Goal: Task Accomplishment & Management: Manage account settings

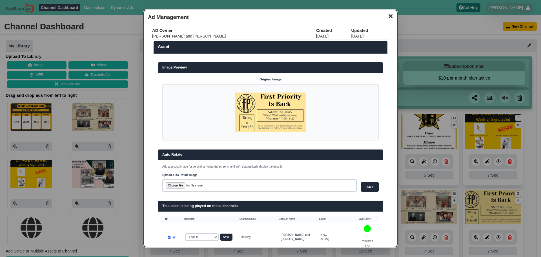
scroll to position [322, 0]
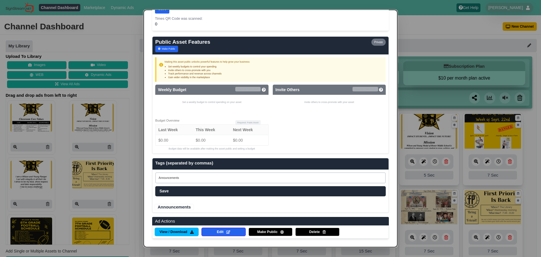
click at [464, 33] on dialog "✕ Ad Management AD Owner Created Updated Wilson and Young 09/07/25 09/07/25 Ass…" at bounding box center [270, 128] width 541 height 257
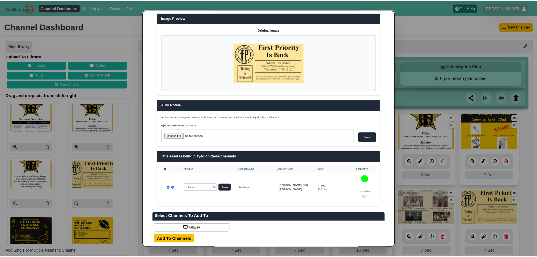
scroll to position [0, 0]
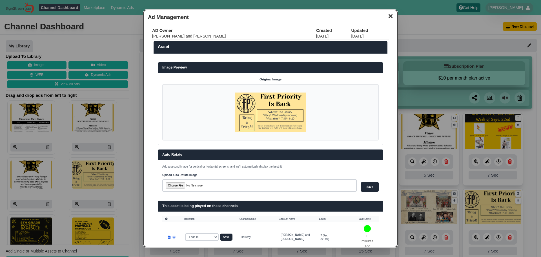
click at [388, 14] on button "✕" at bounding box center [390, 15] width 11 height 8
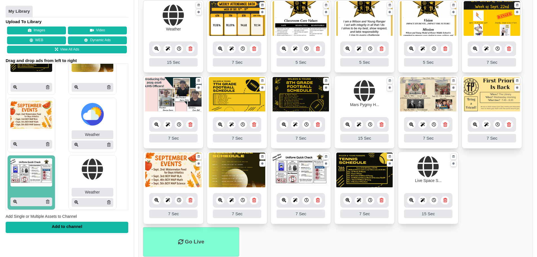
scroll to position [368, 0]
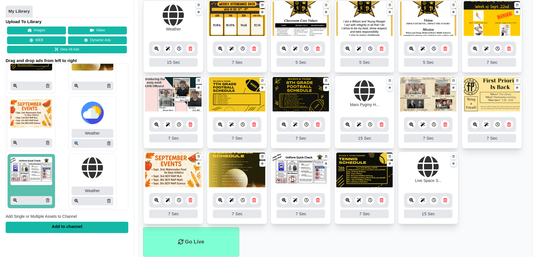
click at [74, 143] on icon at bounding box center [76, 143] width 4 height 4
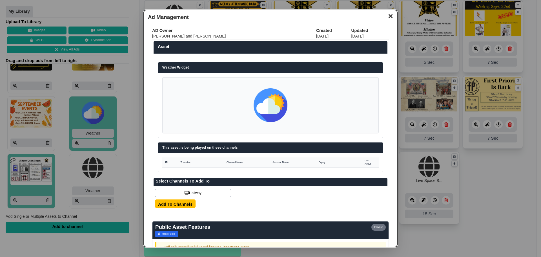
click at [386, 19] on button "✕" at bounding box center [390, 15] width 11 height 8
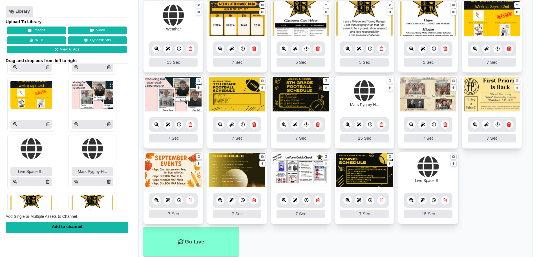
scroll to position [56, 0]
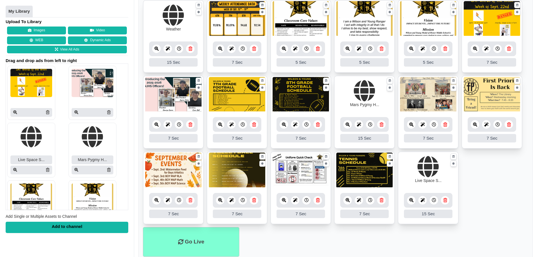
click at [72, 171] on div at bounding box center [93, 170] width 42 height 9
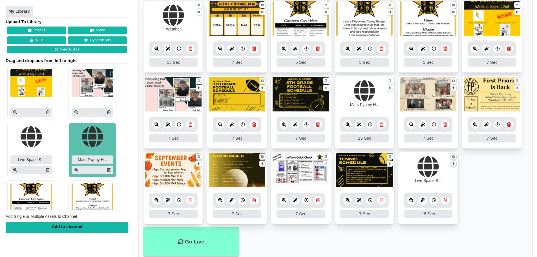
click at [74, 172] on icon at bounding box center [76, 170] width 4 height 4
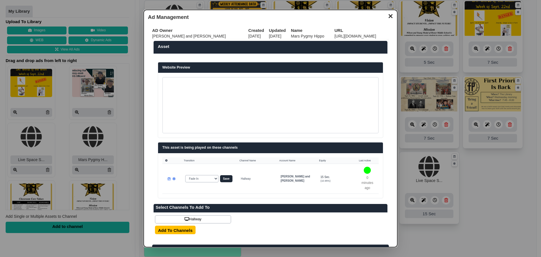
click at [335, 34] on td "https://www.youtube.com/embed/bPDEABL0Nbg?autoplay=1&mute=1" at bounding box center [362, 36] width 54 height 6
copy table "https://www.youtube.com/embed/bPDEABL0Nbg?autoplay=1&mute=1"
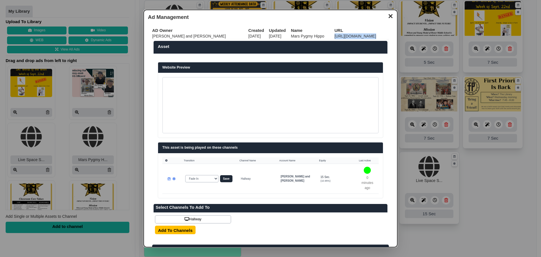
click at [386, 17] on button "✕" at bounding box center [390, 15] width 11 height 8
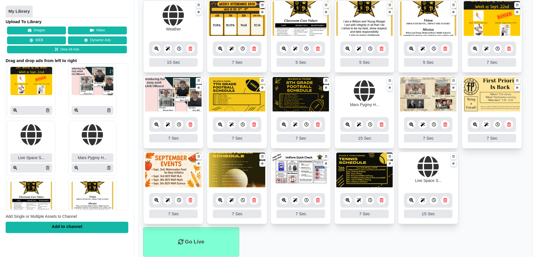
scroll to position [58, 0]
click at [17, 168] on icon at bounding box center [15, 168] width 4 height 4
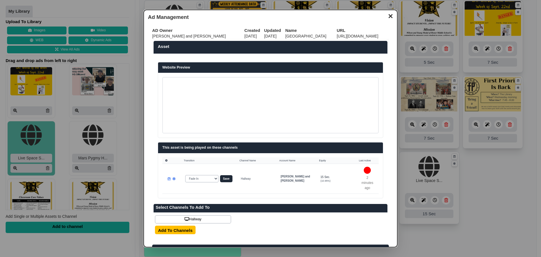
click at [337, 36] on td "https://www.youtube.com/embed/yf5cEJULZXk?autoplay=1&mute=1" at bounding box center [363, 36] width 52 height 6
copy table "https://www.youtube.com/embed/yf5cEJULZXk?autoplay=1&mute=1"
click at [385, 19] on button "✕" at bounding box center [390, 15] width 11 height 8
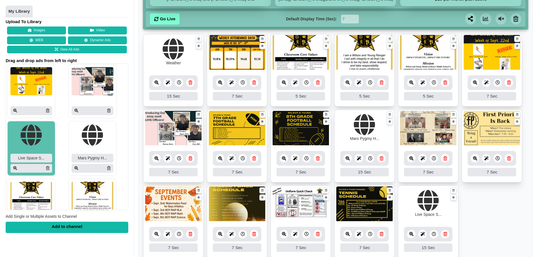
scroll to position [74, 0]
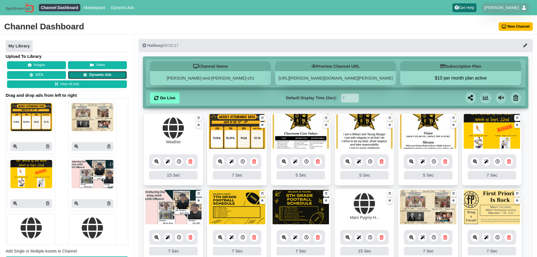
click at [96, 75] on link "Dynamic Ads" at bounding box center [97, 75] width 59 height 8
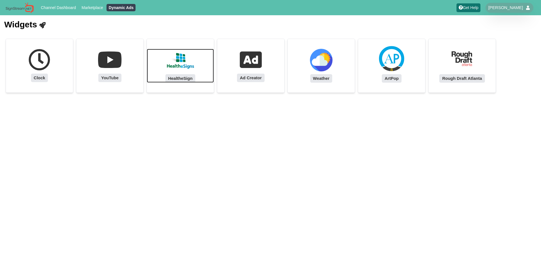
click at [183, 56] on img at bounding box center [180, 60] width 28 height 23
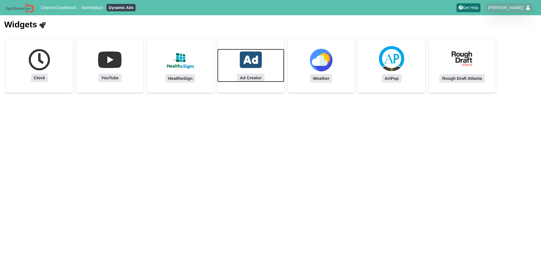
click at [264, 65] on link "Ad Creator" at bounding box center [250, 65] width 67 height 33
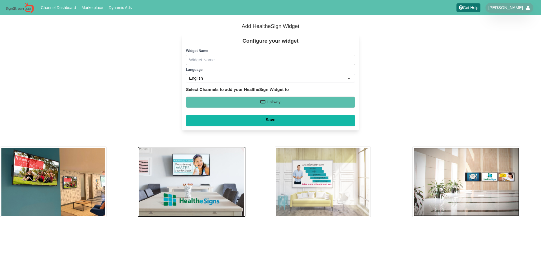
click at [176, 172] on img at bounding box center [192, 181] width 109 height 70
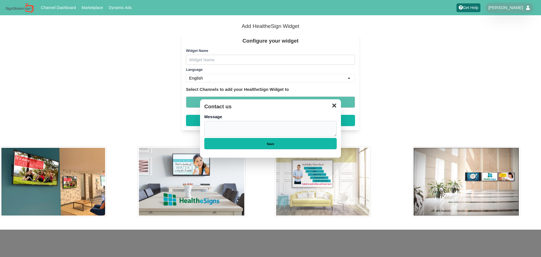
click at [342, 107] on dialog "✕ Contact us Message Body Save" at bounding box center [270, 128] width 541 height 257
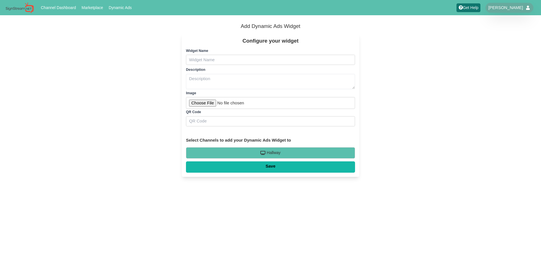
click at [211, 64] on input "Name" at bounding box center [270, 60] width 169 height 10
click at [209, 80] on textarea "Text" at bounding box center [270, 82] width 169 height 16
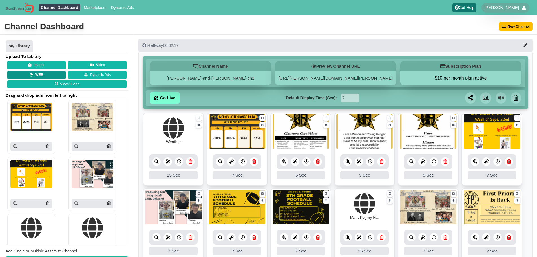
click at [51, 75] on button "WEB" at bounding box center [36, 75] width 59 height 8
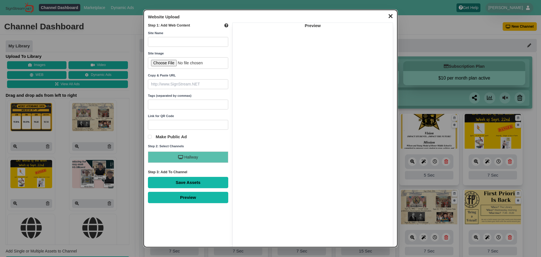
paste input "[URL][DOMAIN_NAME]"
type input "[URL][DOMAIN_NAME]"
click at [187, 43] on input "text" at bounding box center [188, 42] width 80 height 10
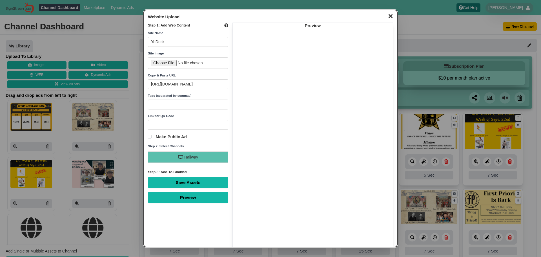
type input "YoDeck"
click at [148, 177] on input "Save Assets" at bounding box center [188, 182] width 80 height 11
type input "Saving..."
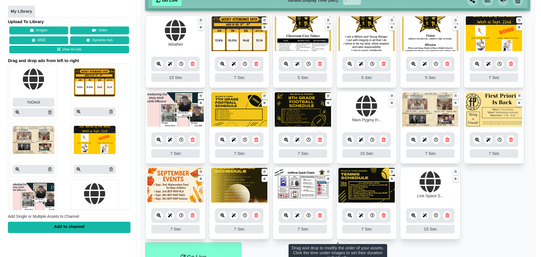
scroll to position [130, 0]
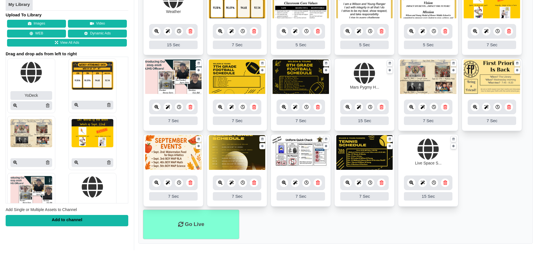
click at [16, 102] on div at bounding box center [31, 105] width 42 height 9
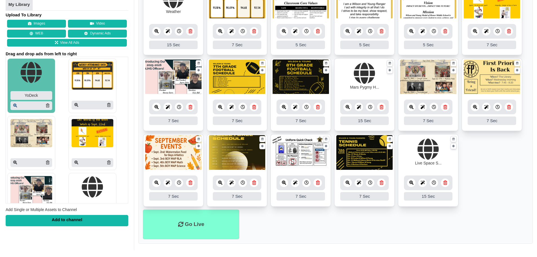
click at [15, 103] on icon at bounding box center [15, 105] width 4 height 4
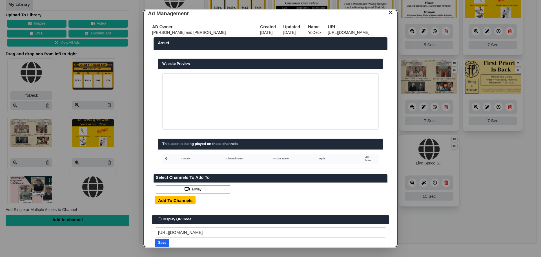
scroll to position [0, 0]
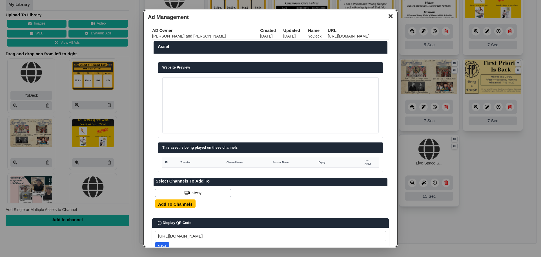
click at [388, 18] on button "✕" at bounding box center [390, 15] width 11 height 8
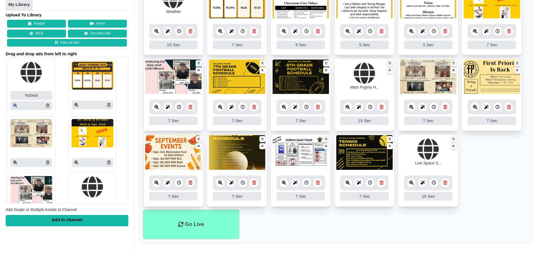
click at [15, 106] on icon at bounding box center [15, 105] width 4 height 4
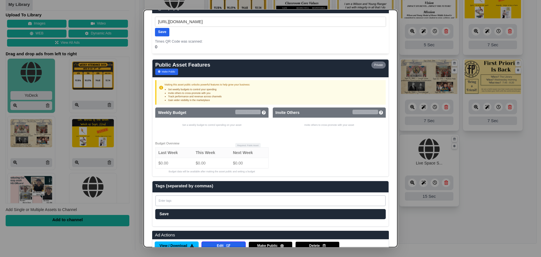
scroll to position [246, 0]
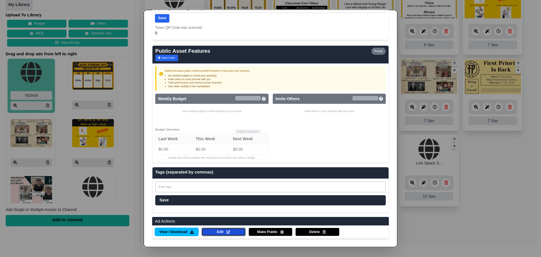
click at [223, 227] on link "Edit" at bounding box center [224, 231] width 44 height 8
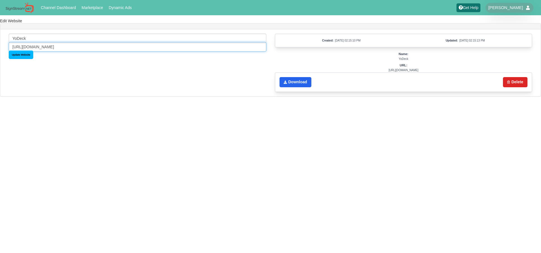
click at [207, 47] on input "https://webpreview.yodeck.com/?uuid=ebecb0b484df41d6a206e46ee0faec7a&auth_hash=…" at bounding box center [138, 47] width 258 height 10
paste input "player.yodeck.com/"
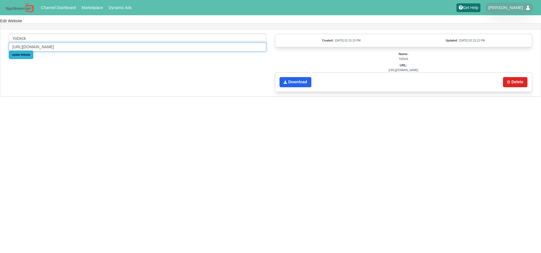
type input "https://player.yodeck.com/"
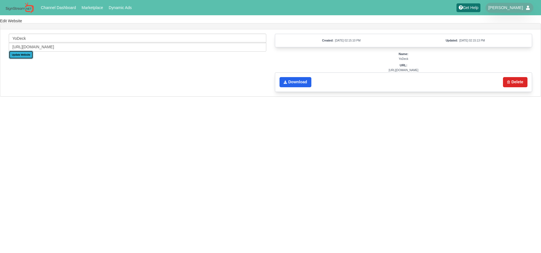
click at [15, 54] on input "Update Website" at bounding box center [21, 54] width 25 height 8
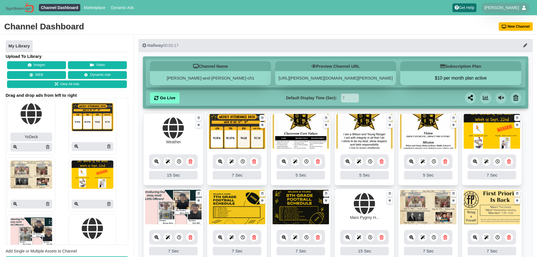
click at [37, 111] on icon at bounding box center [31, 117] width 42 height 28
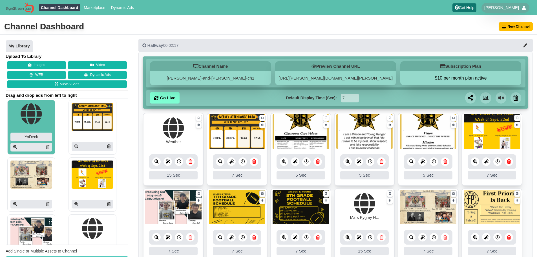
click at [12, 148] on div at bounding box center [31, 147] width 42 height 9
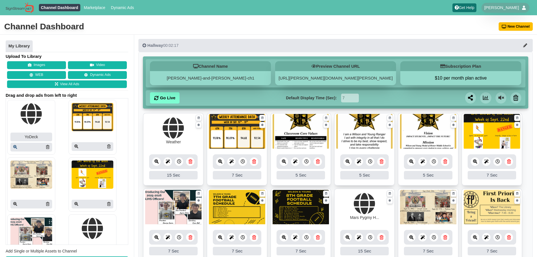
click at [14, 147] on icon at bounding box center [15, 147] width 4 height 4
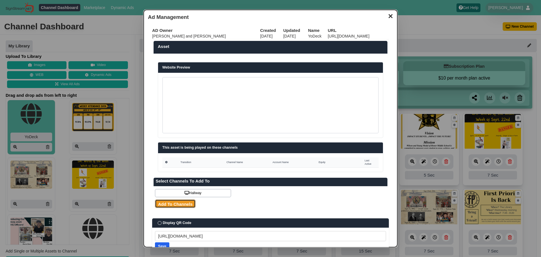
drag, startPoint x: 179, startPoint y: 206, endPoint x: 302, endPoint y: 33, distance: 212.3
click at [179, 206] on input "Add To Channels" at bounding box center [175, 203] width 41 height 8
click at [189, 190] on link "Hallway" at bounding box center [193, 193] width 76 height 8
click at [181, 203] on input "Add To Channels" at bounding box center [175, 203] width 41 height 8
type input "Adding to channel..."
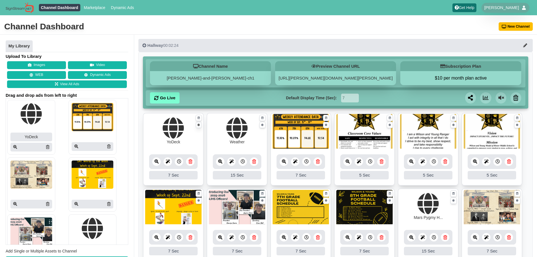
click at [199, 125] on icon at bounding box center [199, 125] width 2 height 4
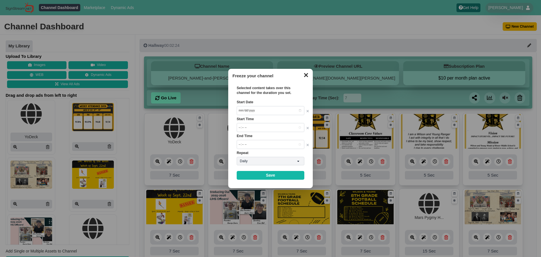
click at [268, 113] on input "Start Date" at bounding box center [271, 110] width 68 height 9
click at [291, 111] on input "Start Date" at bounding box center [271, 110] width 68 height 9
click at [299, 109] on input "Start Date" at bounding box center [271, 110] width 68 height 9
type input "2025-09-26"
click at [280, 123] on input "Start Time" at bounding box center [271, 127] width 68 height 9
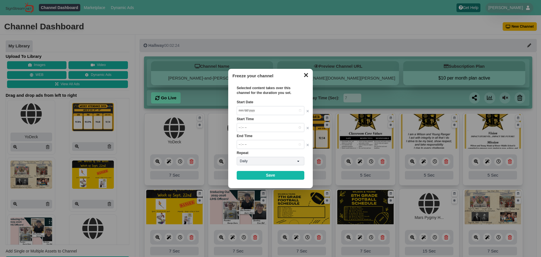
click at [285, 123] on input "Start Time" at bounding box center [271, 127] width 68 height 9
click at [287, 126] on input "Start Time" at bounding box center [271, 127] width 68 height 9
click at [298, 128] on input "Start Time" at bounding box center [271, 127] width 68 height 9
type input "13:17"
click at [278, 117] on div "Start Time 13:17" at bounding box center [271, 121] width 68 height 8
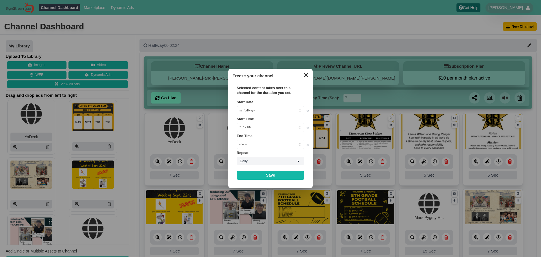
click at [300, 142] on input "End Time" at bounding box center [271, 144] width 68 height 9
type input "19:17"
click at [300, 155] on label "Repeat" at bounding box center [271, 153] width 68 height 5
click at [298, 174] on link "Save" at bounding box center [271, 175] width 68 height 9
click at [262, 176] on link "Save" at bounding box center [271, 175] width 68 height 9
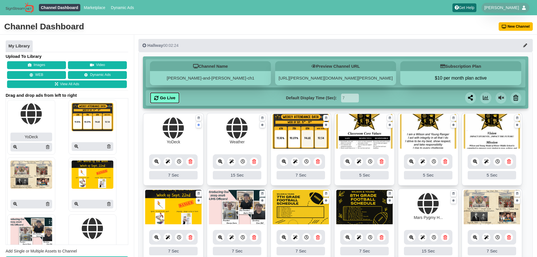
click at [171, 97] on link "Go Live" at bounding box center [165, 97] width 30 height 11
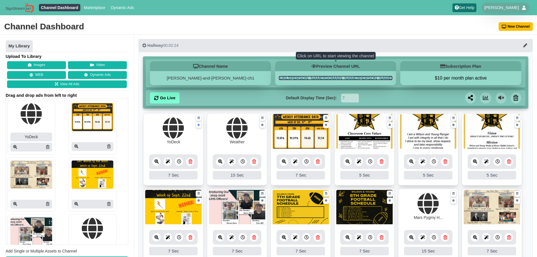
click at [347, 79] on link "[URL][PERSON_NAME][DOMAIN_NAME][PERSON_NAME]" at bounding box center [335, 78] width 114 height 5
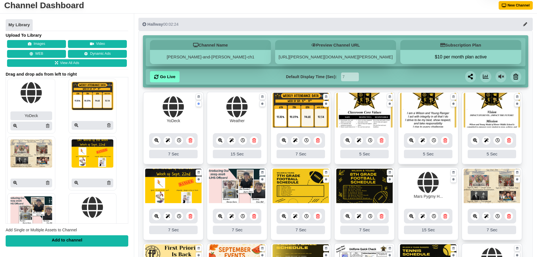
scroll to position [130, 0]
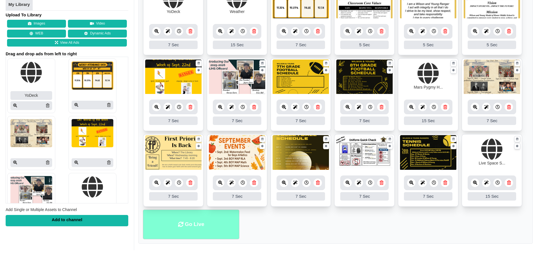
click at [216, 234] on li "Go Live" at bounding box center [191, 224] width 96 height 30
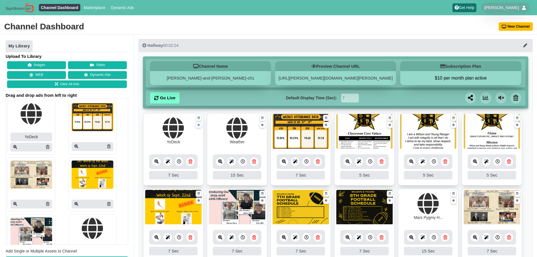
click at [191, 160] on icon at bounding box center [191, 161] width 4 height 4
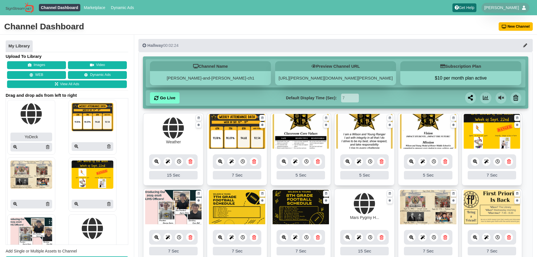
click at [522, 22] on div "Channel Dashboard New Channel" at bounding box center [268, 27] width 537 height 16
click at [522, 24] on button "New Channel" at bounding box center [516, 26] width 34 height 8
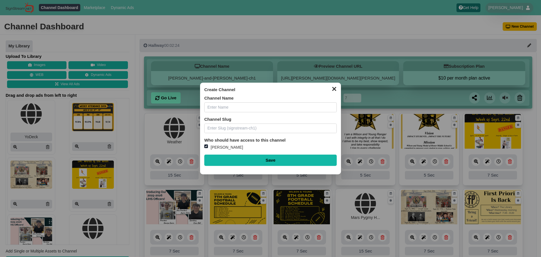
click at [251, 103] on input "text" at bounding box center [270, 107] width 132 height 10
type input "Test"
click at [255, 161] on input "Save" at bounding box center [270, 159] width 132 height 11
type input "Saving..."
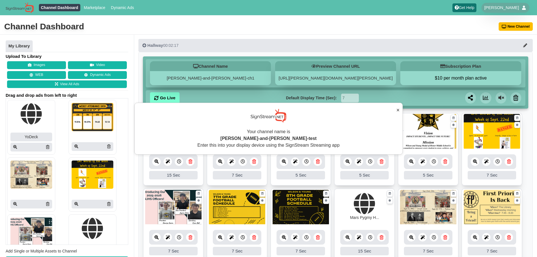
click at [299, 52] on div "Channel Name wilson-and-young-ch1 Preview Channel URL https://wilson-and-young-…" at bounding box center [335, 213] width 394 height 322
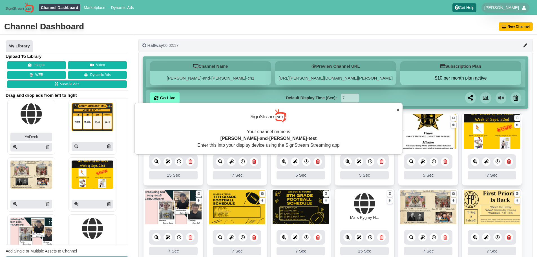
click at [144, 45] on icon "button" at bounding box center [144, 45] width 4 height 4
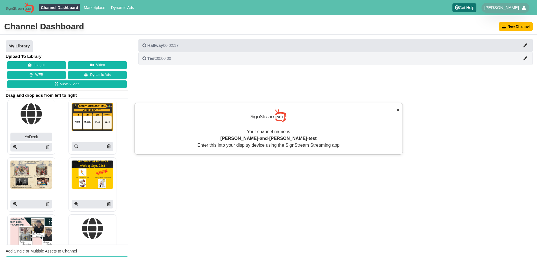
click at [142, 57] on icon "button" at bounding box center [144, 58] width 4 height 4
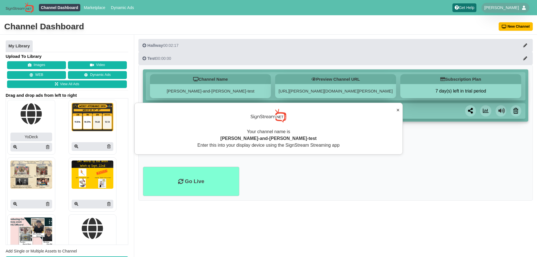
click at [396, 110] on button "×" at bounding box center [397, 110] width 3 height 8
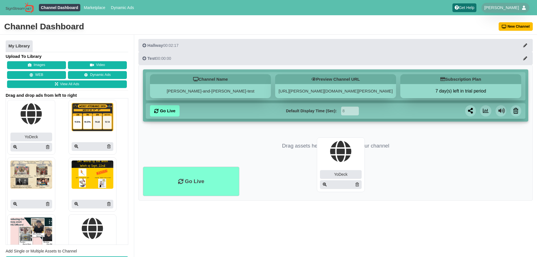
drag, startPoint x: 222, startPoint y: 161, endPoint x: 340, endPoint y: 159, distance: 117.8
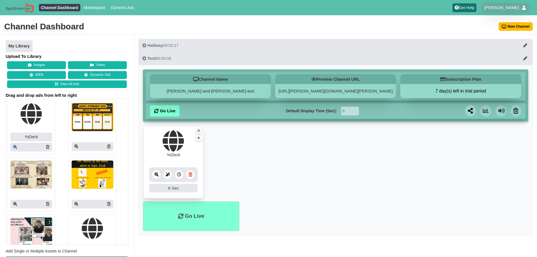
click at [14, 146] on icon at bounding box center [15, 147] width 4 height 4
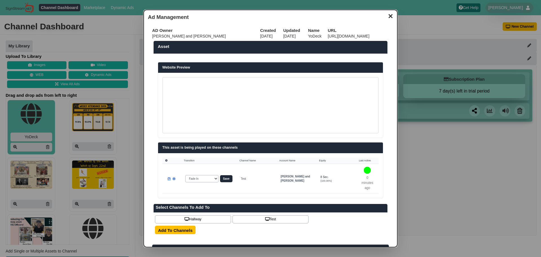
click at [386, 15] on button "✕" at bounding box center [390, 15] width 11 height 8
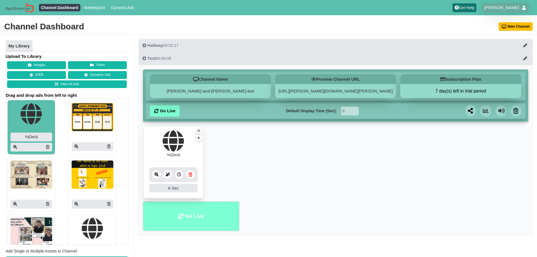
click at [172, 208] on li "Go Live" at bounding box center [191, 216] width 96 height 30
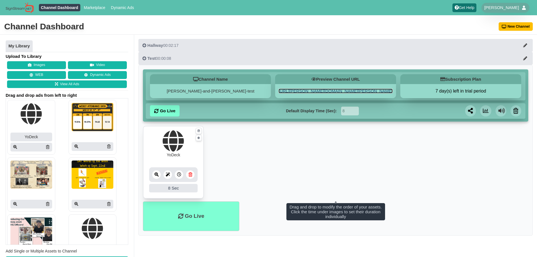
click at [178, 187] on div "8 Sec" at bounding box center [173, 188] width 48 height 8
click at [178, 173] on icon at bounding box center [179, 174] width 4 height 4
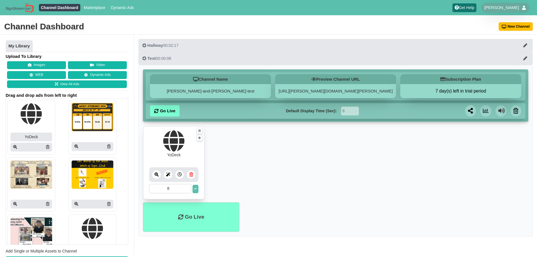
drag, startPoint x: 182, startPoint y: 187, endPoint x: 136, endPoint y: 187, distance: 45.4
click at [136, 187] on div "Hallway 00:02:17 Channel Name [PERSON_NAME]-and-[PERSON_NAME]-ch1 Preview Chann…" at bounding box center [335, 139] width 403 height 200
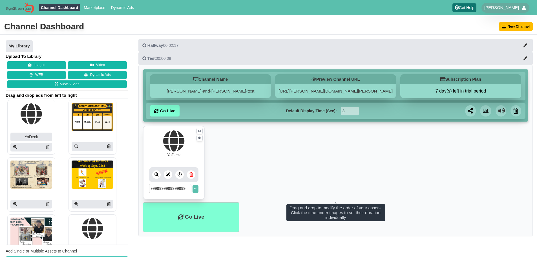
type input "9999999999999999999999999"
click at [194, 189] on icon at bounding box center [195, 188] width 3 height 3
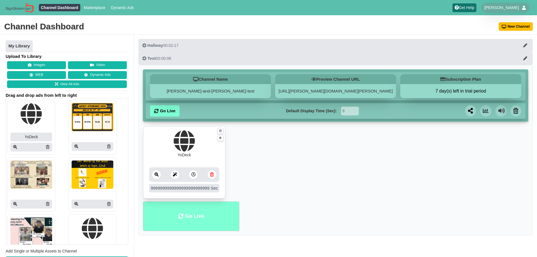
click at [211, 211] on li "Go Live" at bounding box center [191, 216] width 96 height 30
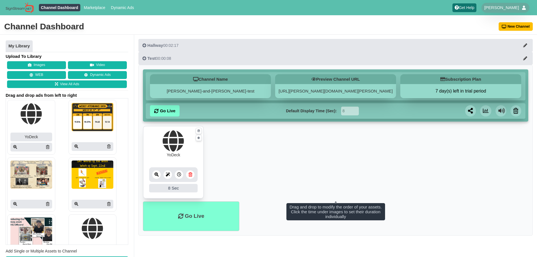
click at [166, 176] on icon at bounding box center [168, 174] width 4 height 4
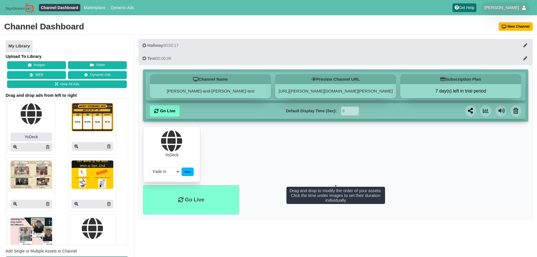
click at [168, 173] on select "Fade In Scale In Swirl In Slide In Slide Elliptic Roll In Swing In" at bounding box center [165, 171] width 30 height 8
click at [213, 162] on ul "YoDeck 8 8 Sec Fade In Scale In Swirl In Slide In Slide Elliptic Roll In Swing …" at bounding box center [335, 155] width 385 height 59
click at [189, 172] on div "Save" at bounding box center [188, 171] width 12 height 8
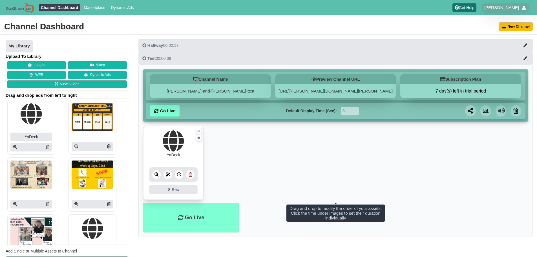
click at [181, 174] on div at bounding box center [179, 174] width 8 height 8
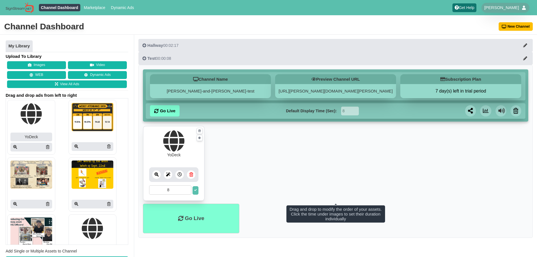
drag, startPoint x: 174, startPoint y: 189, endPoint x: 153, endPoint y: 189, distance: 21.1
click at [153, 189] on input "8" at bounding box center [170, 189] width 42 height 9
type input "99999999999999999"
click at [195, 191] on icon at bounding box center [195, 190] width 3 height 3
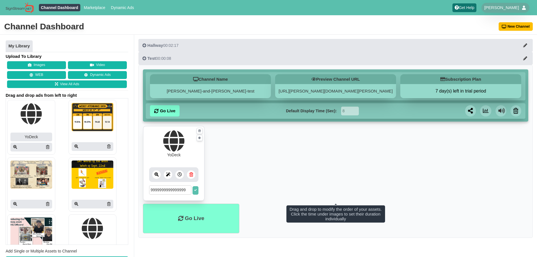
scroll to position [0, 0]
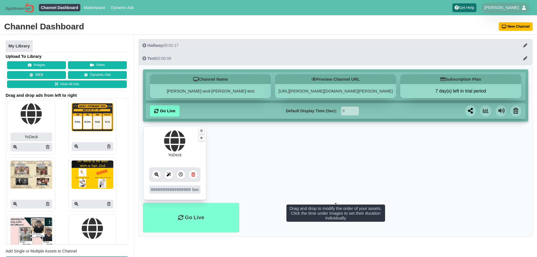
click at [232, 175] on ul "YoDeck 99999999999999999 99999999999999999 Sec Fade In Scale In Swirl In Slide …" at bounding box center [335, 164] width 385 height 77
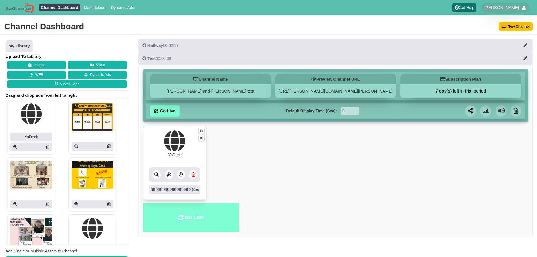
click at [193, 216] on li "Go Live" at bounding box center [191, 218] width 96 height 30
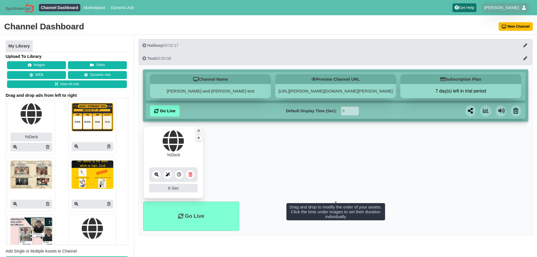
click at [169, 188] on div "8 Sec" at bounding box center [173, 188] width 48 height 8
click at [170, 176] on div at bounding box center [167, 174] width 8 height 8
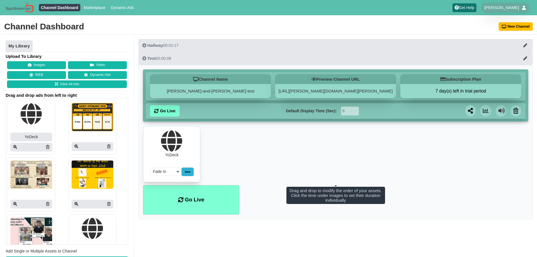
click at [185, 172] on div "Save" at bounding box center [188, 171] width 12 height 8
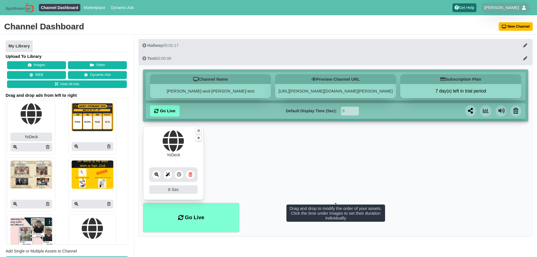
click at [176, 176] on div at bounding box center [179, 174] width 8 height 8
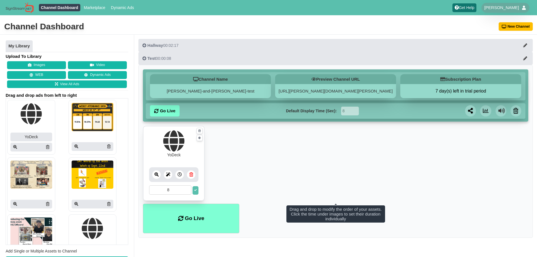
click at [170, 189] on input "8" at bounding box center [170, 189] width 42 height 9
paste input "43200"
click at [163, 190] on input "843200" at bounding box center [170, 189] width 42 height 9
click at [164, 190] on input "843200" at bounding box center [170, 189] width 42 height 9
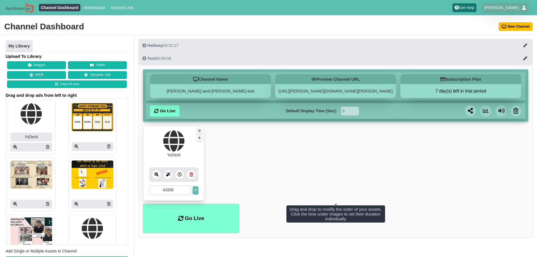
type input "43200"
click at [198, 189] on button at bounding box center [196, 190] width 6 height 8
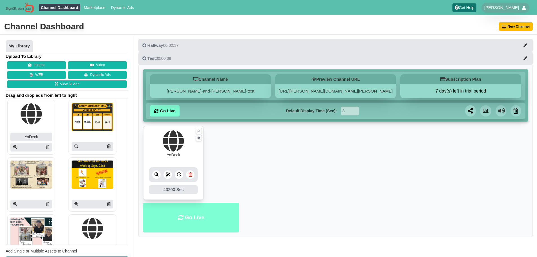
click at [199, 206] on li "Go Live" at bounding box center [191, 218] width 96 height 30
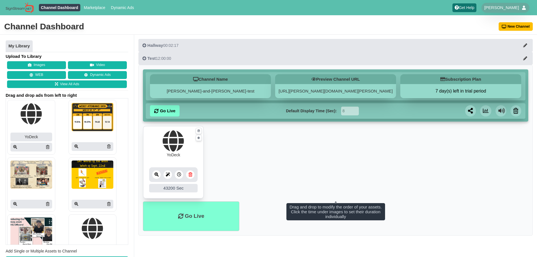
click at [157, 177] on link at bounding box center [156, 174] width 8 height 8
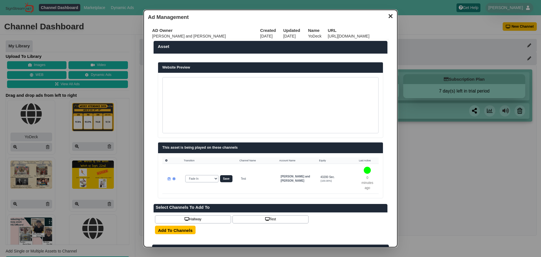
click at [387, 17] on button "✕" at bounding box center [390, 15] width 11 height 8
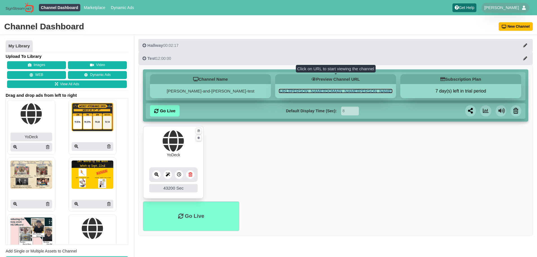
click at [342, 91] on link "[URL][PERSON_NAME][DOMAIN_NAME][PERSON_NAME]" at bounding box center [335, 90] width 114 height 5
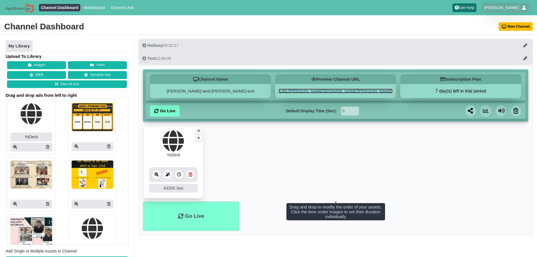
click at [156, 172] on icon at bounding box center [156, 174] width 4 height 4
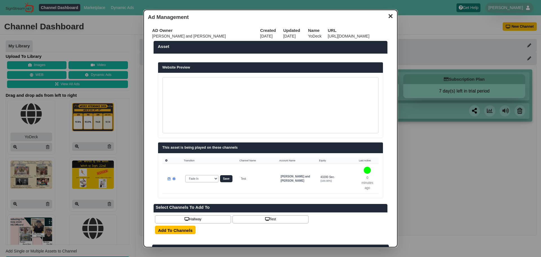
click at [386, 14] on button "✕" at bounding box center [390, 15] width 11 height 8
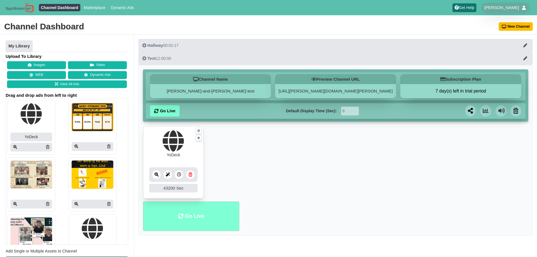
click at [184, 221] on li "Go Live" at bounding box center [191, 216] width 96 height 30
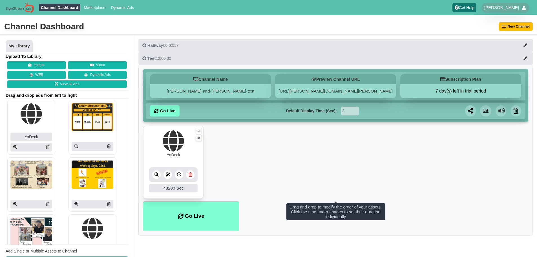
click at [168, 189] on div "43200 Sec" at bounding box center [173, 188] width 48 height 8
click at [180, 176] on icon at bounding box center [179, 174] width 4 height 4
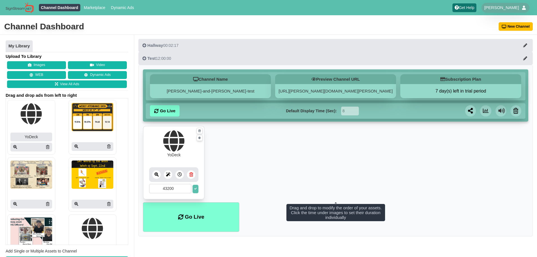
click at [166, 190] on input "43200" at bounding box center [170, 188] width 42 height 9
type input "4200"
click at [194, 185] on button at bounding box center [196, 189] width 6 height 8
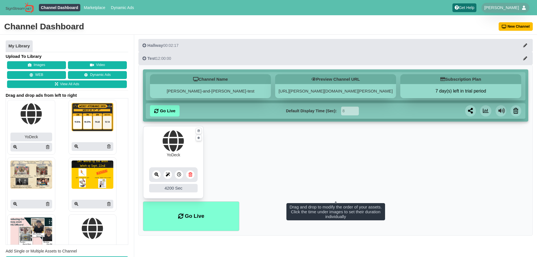
click at [176, 189] on div "4200 Sec" at bounding box center [173, 188] width 48 height 8
click at [224, 181] on ul "YoDeck 4200 4200 Sec Fade In Scale In Swirl In Slide In Slide Elliptic Roll In …" at bounding box center [335, 164] width 385 height 76
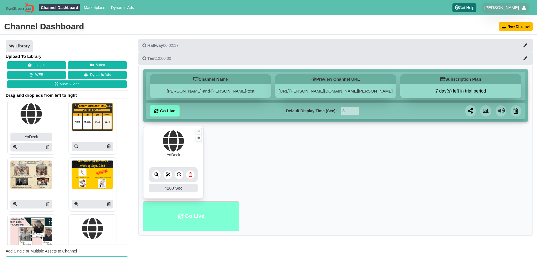
click at [208, 207] on li "Go Live" at bounding box center [191, 216] width 96 height 30
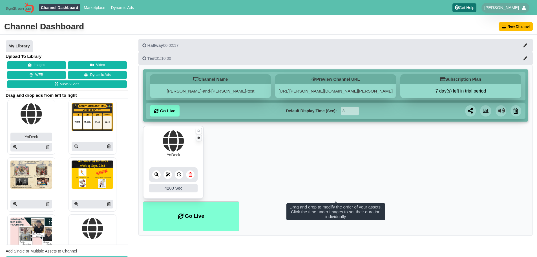
click at [201, 136] on link at bounding box center [199, 138] width 6 height 6
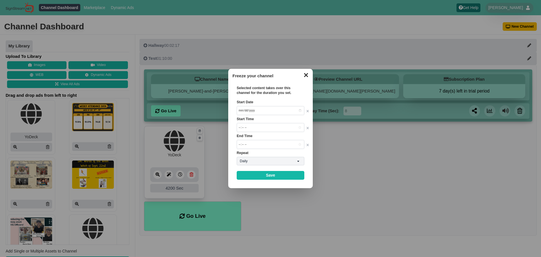
click at [301, 110] on input "Start Date" at bounding box center [271, 110] width 68 height 9
type input "[DATE]"
click at [300, 126] on input "Start Time" at bounding box center [271, 127] width 68 height 9
type input "05:00"
click at [302, 134] on div "End Time" at bounding box center [271, 138] width 68 height 8
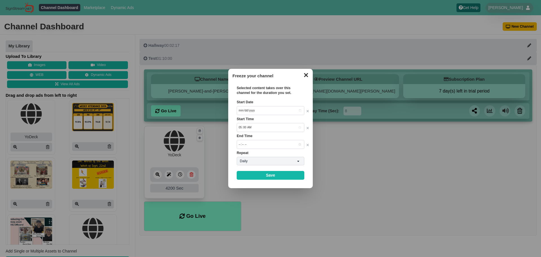
click at [268, 144] on input "End Time" at bounding box center [271, 144] width 68 height 9
click at [297, 145] on input "End Time" at bounding box center [271, 144] width 68 height 9
type input "22:00"
click at [298, 167] on div "Start Date 2025-09-26 ✕ Start Time 05:00 ✕ End Time 22:00 ✕ Repeat Repeat Daily…" at bounding box center [271, 134] width 68 height 68
click at [291, 171] on link "Save" at bounding box center [271, 175] width 68 height 9
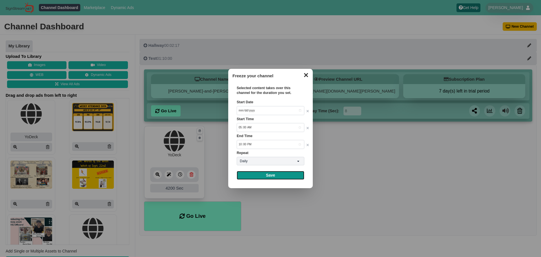
click at [266, 175] on link "Save" at bounding box center [271, 175] width 68 height 9
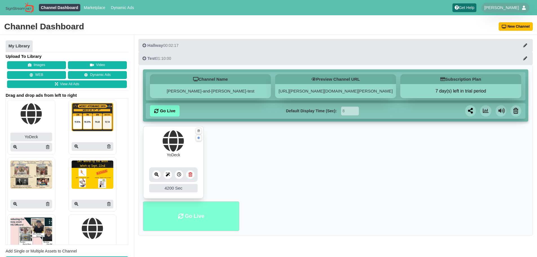
click at [201, 216] on li "Go Live" at bounding box center [191, 216] width 96 height 30
click at [526, 59] on icon at bounding box center [525, 58] width 4 height 4
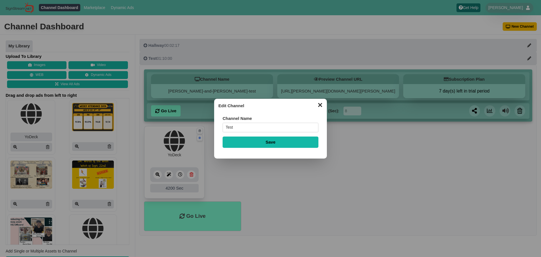
click at [316, 105] on button "✕" at bounding box center [320, 104] width 11 height 8
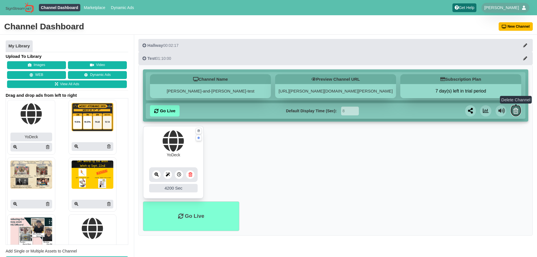
click at [517, 107] on link at bounding box center [515, 110] width 11 height 11
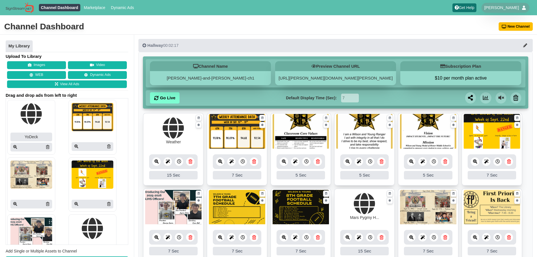
click at [96, 12] on div "Channel Dashboard Marketplace Dynamic Ads" at bounding box center [69, 7] width 135 height 11
click at [94, 9] on link "Marketplace" at bounding box center [95, 7] width 26 height 7
click at [98, 7] on link "Marketplace" at bounding box center [95, 7] width 26 height 7
click at [123, 6] on link "Dynamic Ads" at bounding box center [122, 7] width 27 height 7
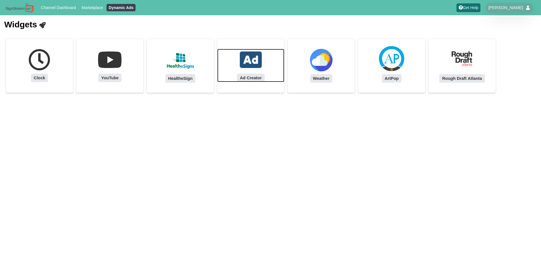
click at [251, 49] on icon at bounding box center [251, 60] width 22 height 22
click at [357, 56] on div "Clock YouTube HealtheSign Ad Creator Weather ArtPop Rough Draft Atlanta" at bounding box center [271, 66] width 530 height 54
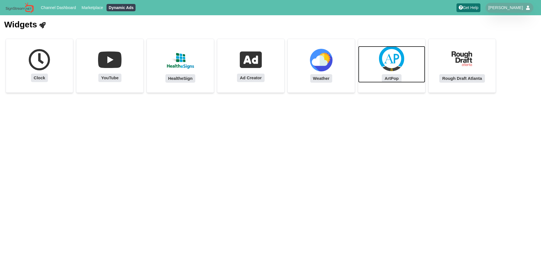
click at [387, 52] on img at bounding box center [391, 58] width 25 height 25
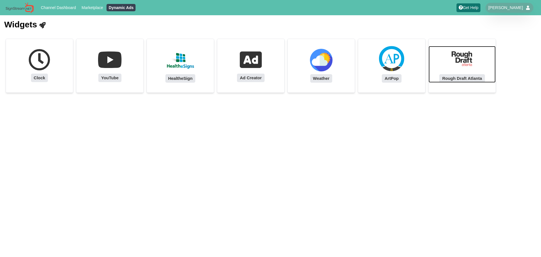
click at [461, 56] on img at bounding box center [462, 58] width 25 height 25
click at [81, 4] on link "Marketplace" at bounding box center [92, 7] width 26 height 7
click at [71, 6] on link "Channel Dashboard" at bounding box center [58, 7] width 39 height 7
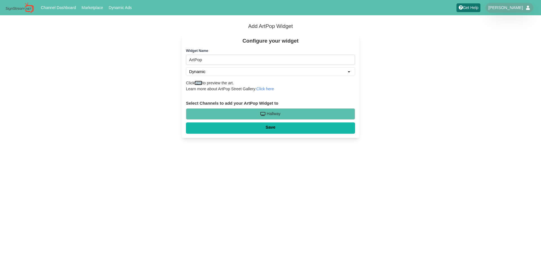
click at [202, 82] on link "here" at bounding box center [198, 83] width 8 height 5
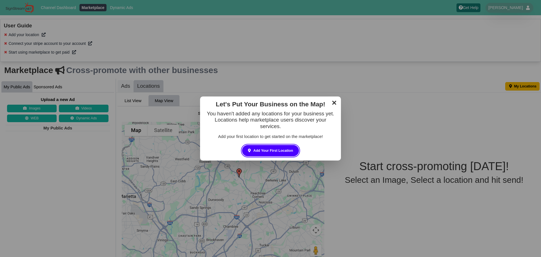
click at [329, 102] on link "✕" at bounding box center [334, 102] width 11 height 8
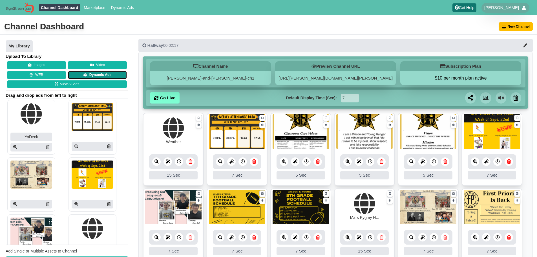
click at [107, 77] on link "Dynamic Ads" at bounding box center [97, 75] width 59 height 8
click at [49, 88] on link "View All Ads" at bounding box center [67, 84] width 120 height 8
